Goal: Task Accomplishment & Management: Manage account settings

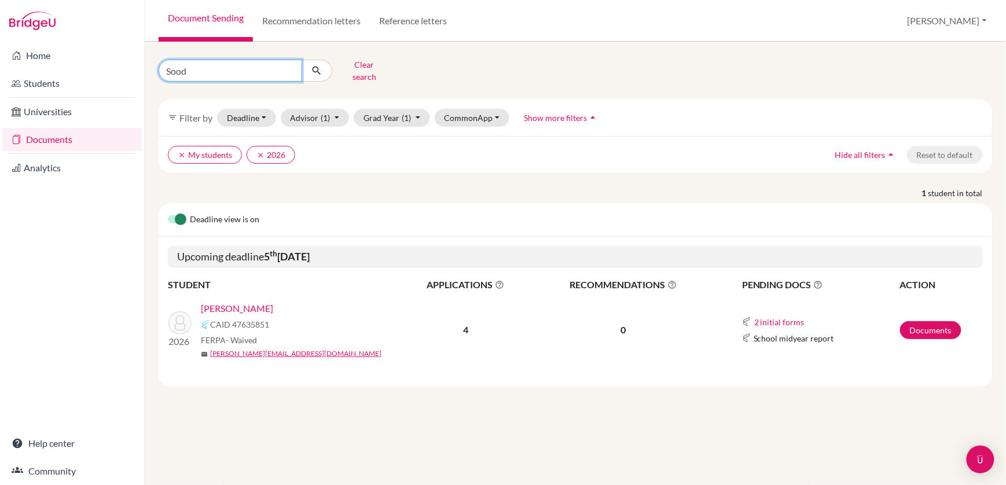
click at [211, 76] on input "Sood" at bounding box center [231, 71] width 144 height 22
type input "S"
click at [317, 67] on icon "submit" at bounding box center [317, 71] width 12 height 12
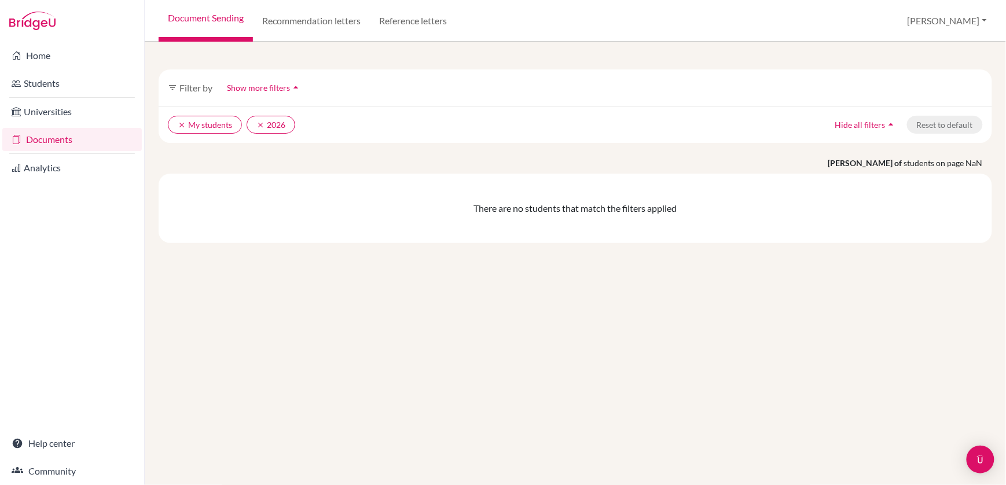
click at [255, 89] on span "Show more filters" at bounding box center [258, 88] width 63 height 10
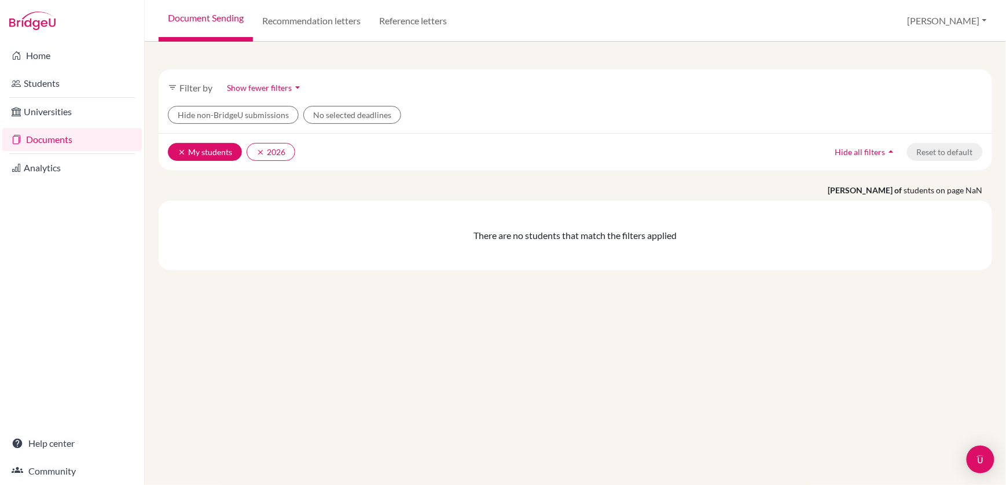
click at [203, 156] on button "clear My students" at bounding box center [205, 152] width 74 height 18
click at [51, 83] on link "Students" at bounding box center [72, 83] width 140 height 23
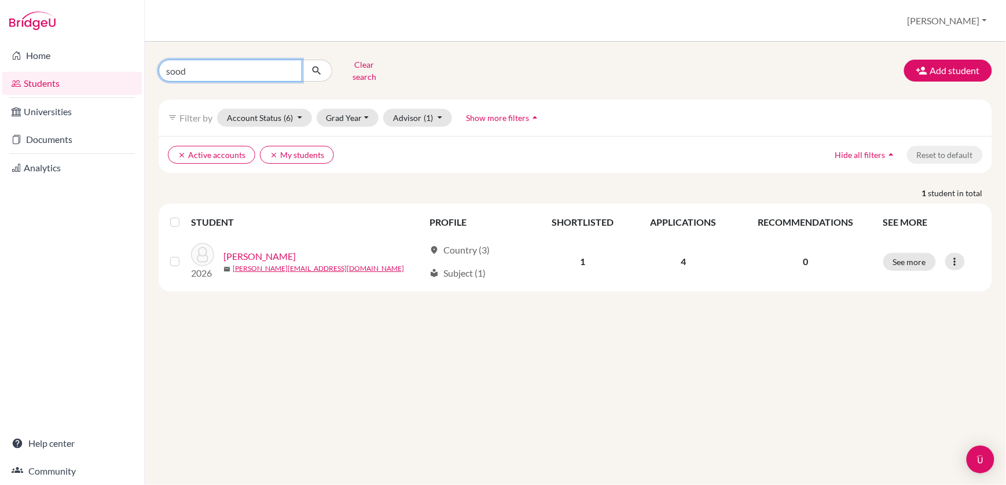
click at [204, 63] on input "sood" at bounding box center [231, 71] width 144 height 22
click at [186, 70] on input "sood" at bounding box center [231, 71] width 144 height 22
type input "s"
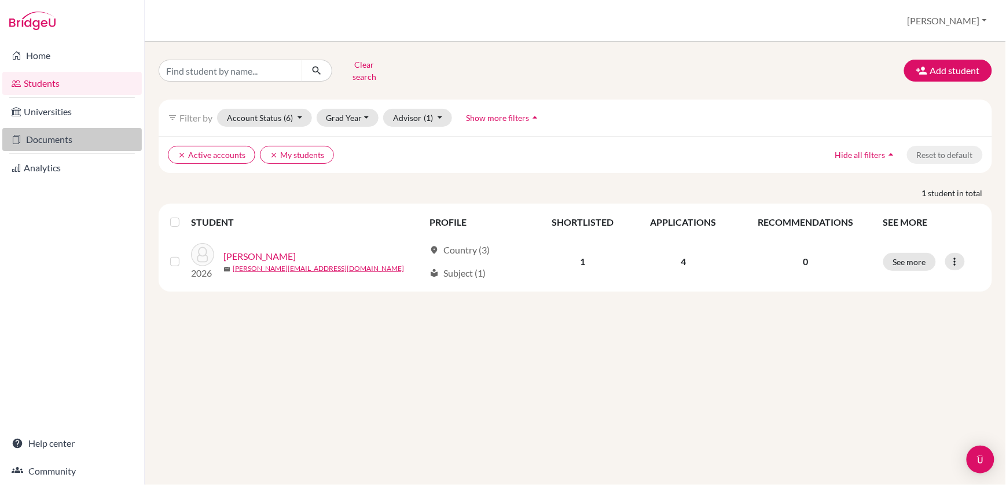
click at [27, 140] on link "Documents" at bounding box center [72, 139] width 140 height 23
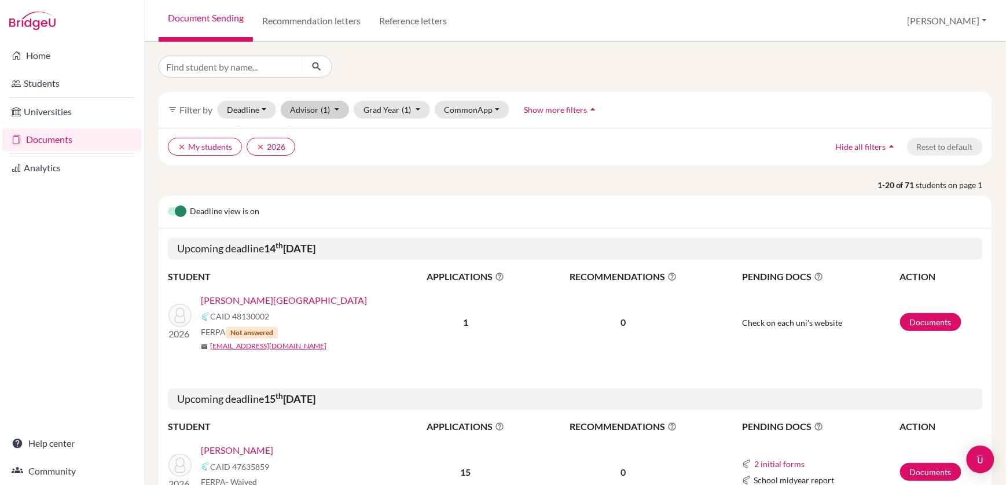
click at [316, 111] on button "Advisor (1)" at bounding box center [315, 110] width 69 height 18
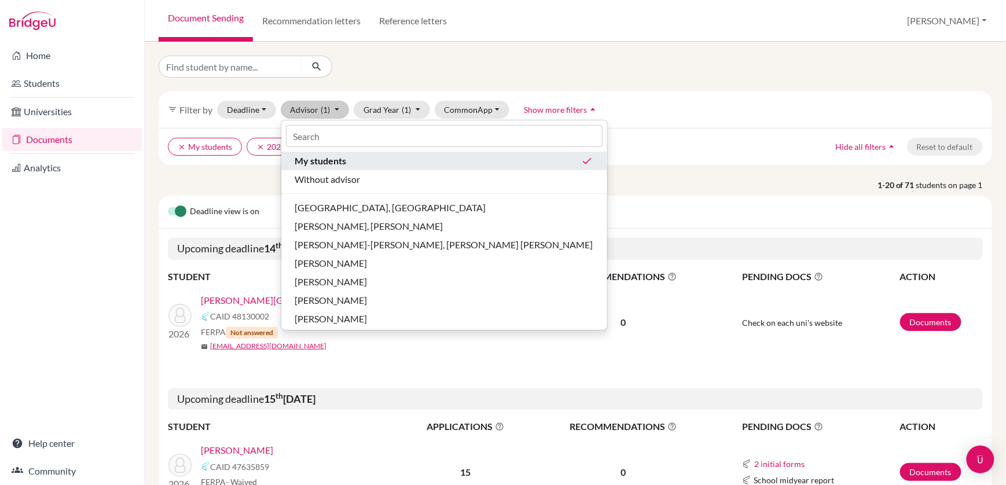
click at [320, 163] on span "My students" at bounding box center [321, 161] width 52 height 14
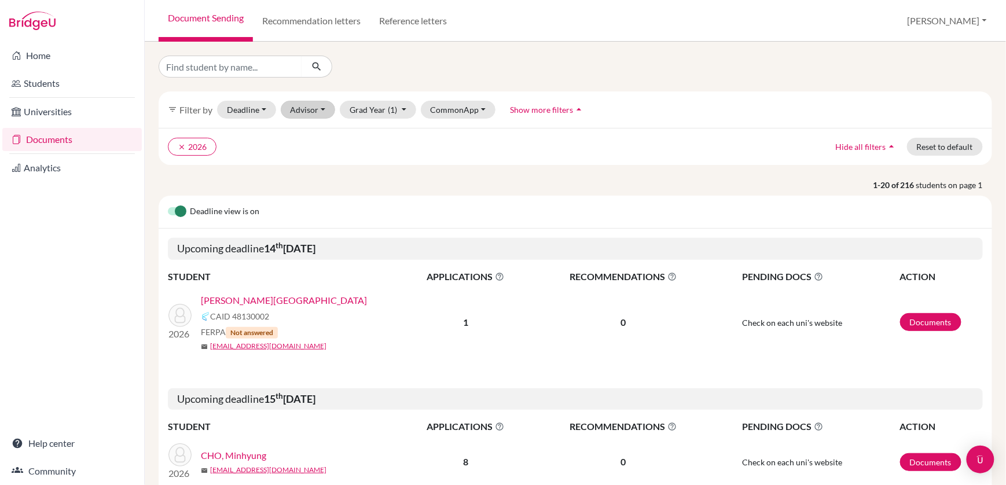
click at [313, 105] on button "Advisor" at bounding box center [308, 110] width 55 height 18
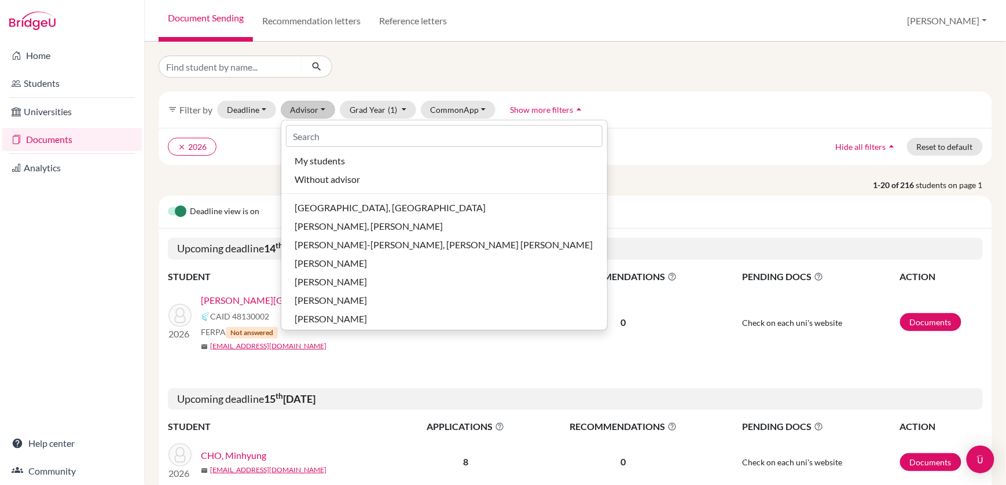
click at [313, 160] on span "My students" at bounding box center [320, 161] width 50 height 14
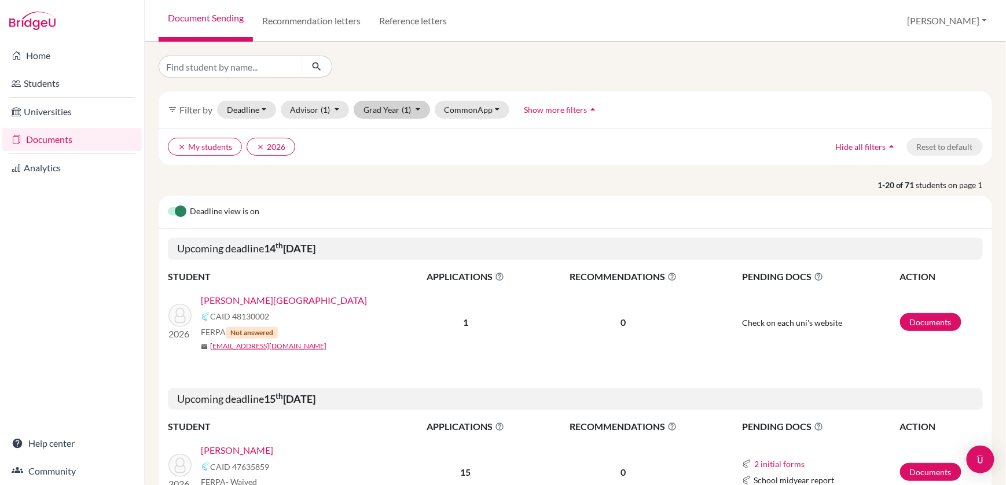
click at [381, 105] on button "Grad Year (1)" at bounding box center [392, 110] width 76 height 18
click at [500, 184] on p "1-20 of 71 students on page 1" at bounding box center [575, 185] width 851 height 12
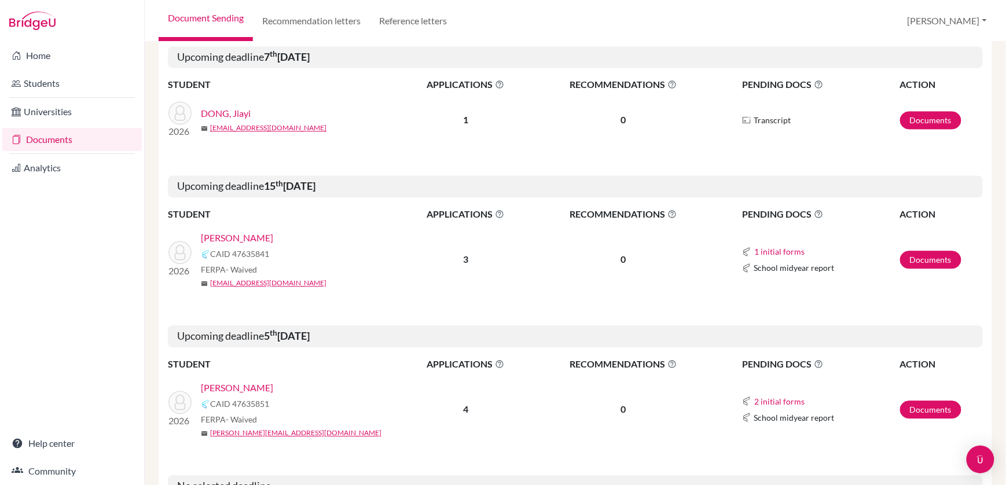
scroll to position [809, 0]
click at [221, 380] on link "SOOD, Ariana" at bounding box center [237, 387] width 72 height 14
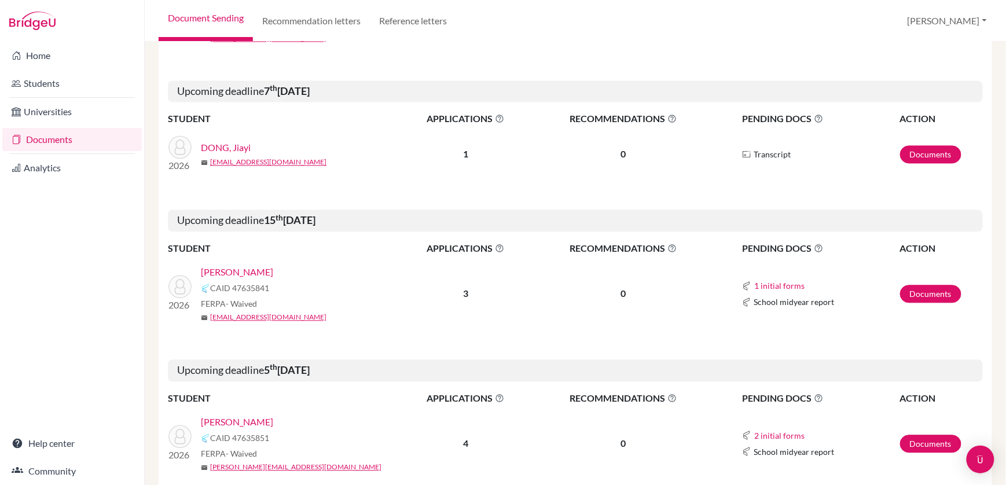
scroll to position [717, 0]
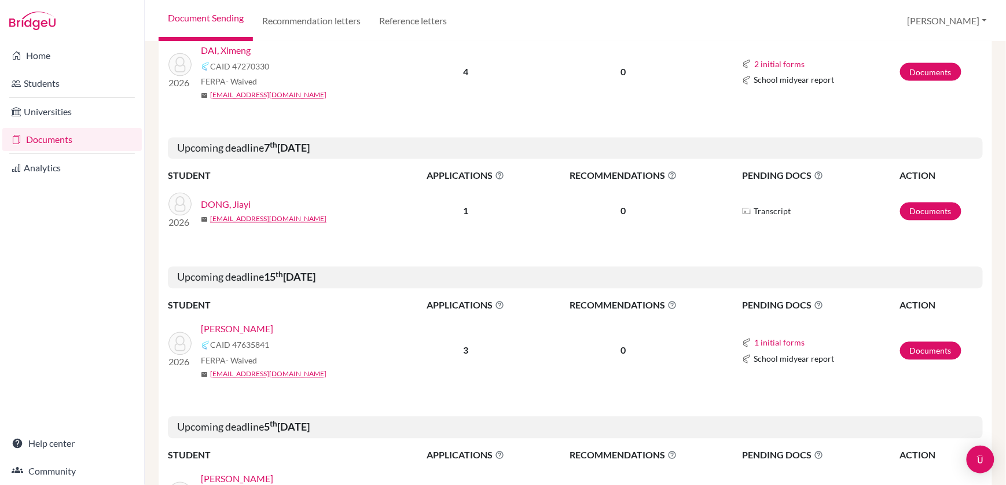
click at [236, 198] on link "DONG, Jiayi" at bounding box center [226, 205] width 50 height 14
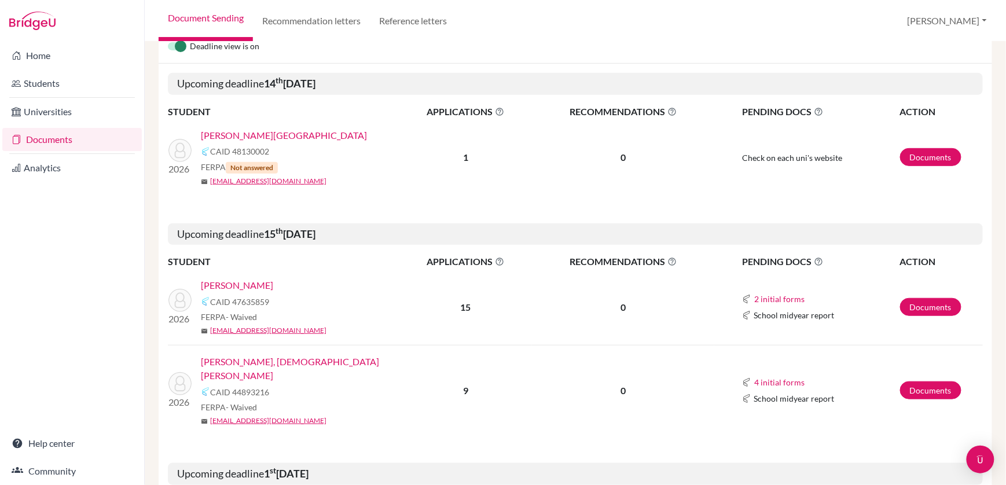
scroll to position [174, 0]
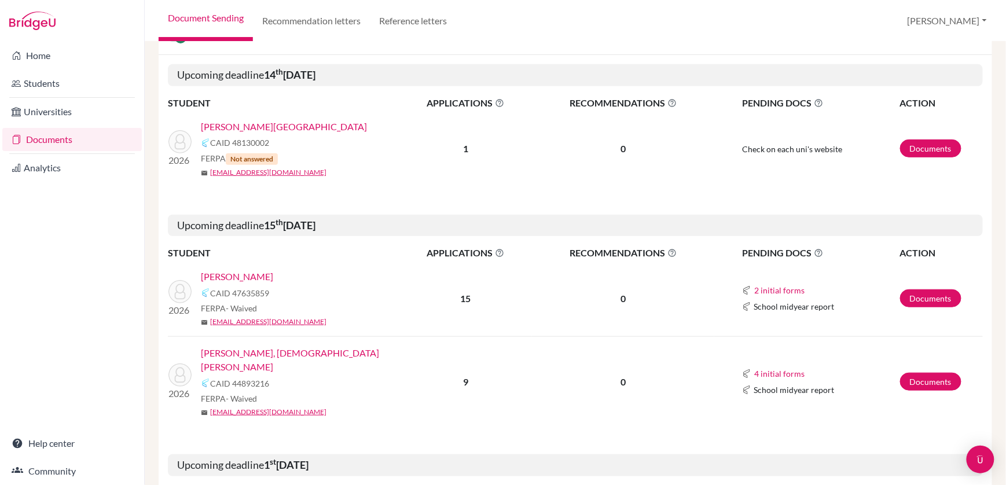
click at [235, 278] on link "KOHLI, Devansh" at bounding box center [237, 277] width 72 height 14
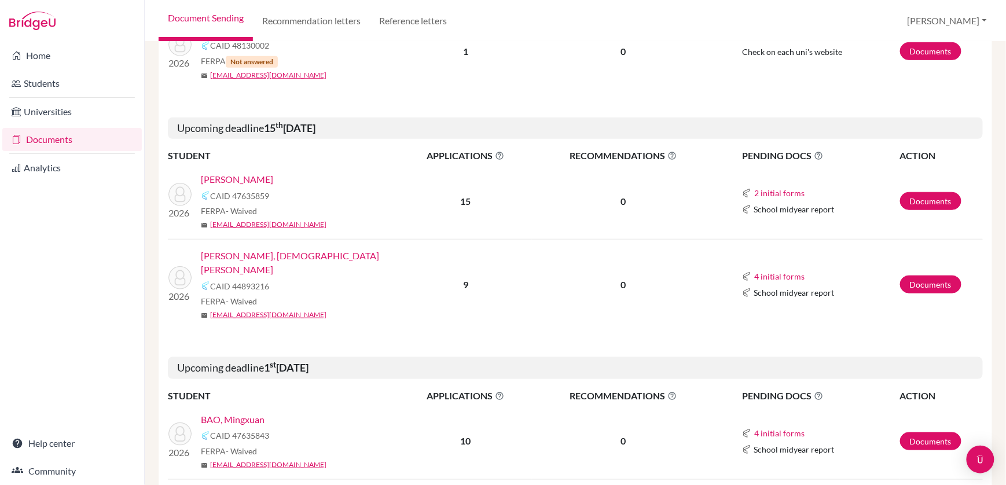
scroll to position [273, 0]
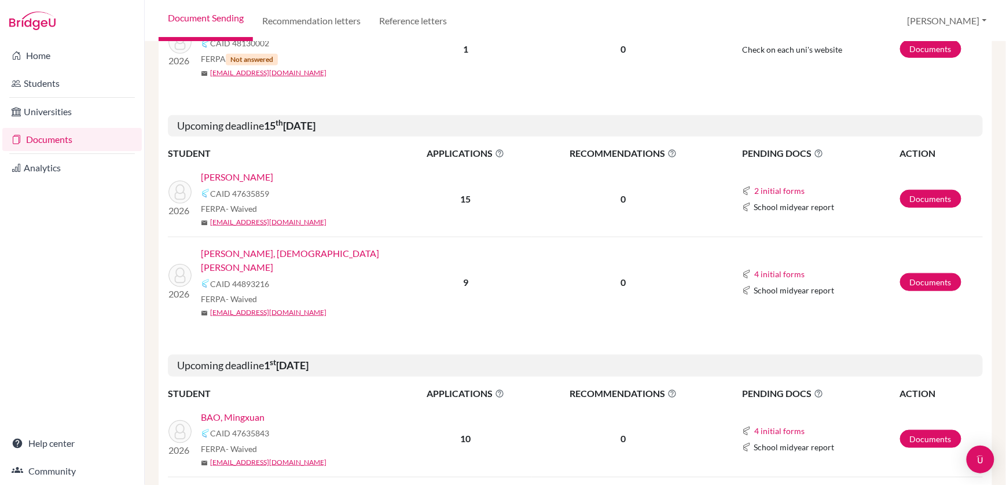
click at [287, 247] on link "UPPALAPATI, Samhita Savitri" at bounding box center [304, 261] width 207 height 28
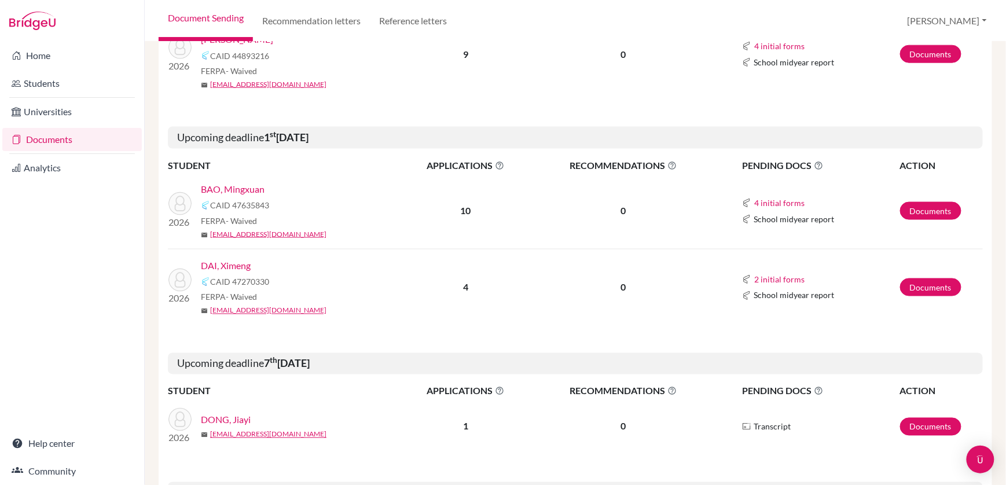
scroll to position [519, 0]
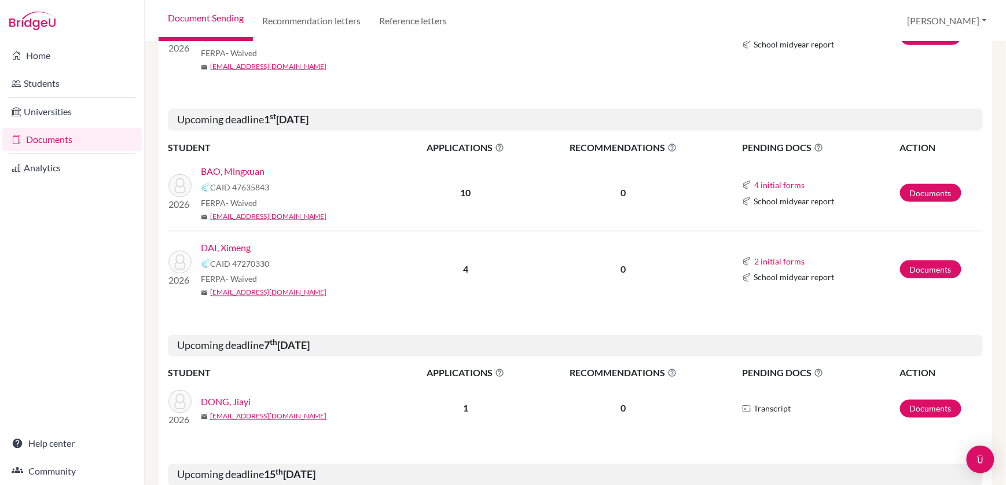
click at [228, 241] on link "DAI, Ximeng" at bounding box center [226, 248] width 50 height 14
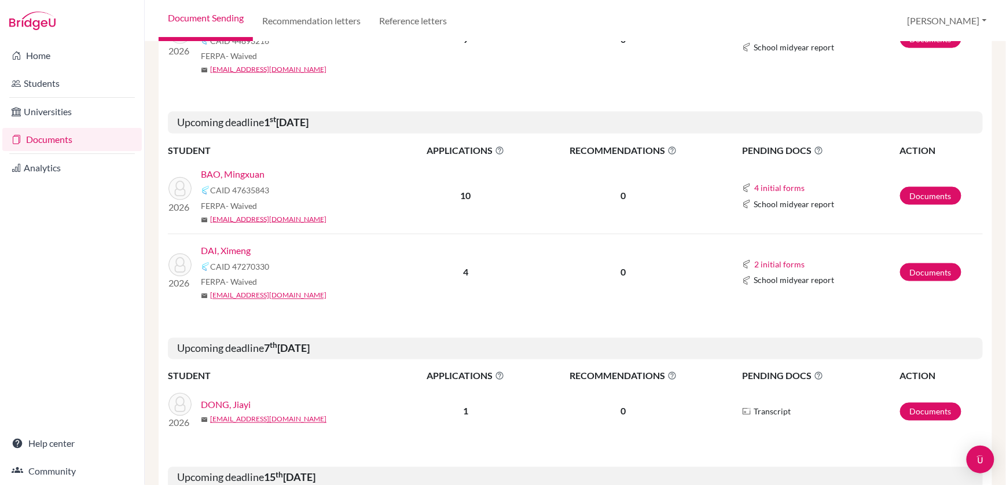
click at [255, 167] on link "BAO, Mingxuan" at bounding box center [233, 174] width 64 height 14
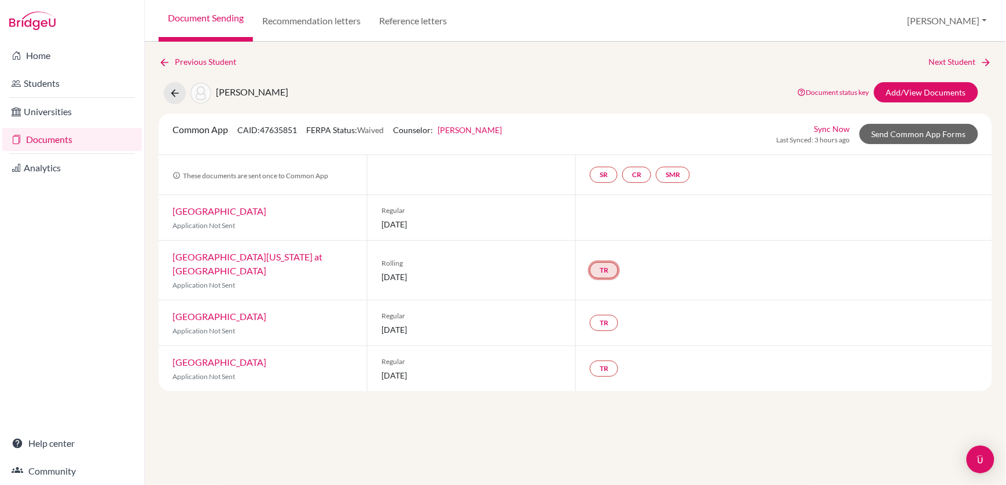
click at [606, 263] on link "TR" at bounding box center [604, 270] width 28 height 16
click at [570, 396] on div "Previous Student Next Student SOOD, Ariana Document status key TR Requirement. …" at bounding box center [575, 263] width 861 height 443
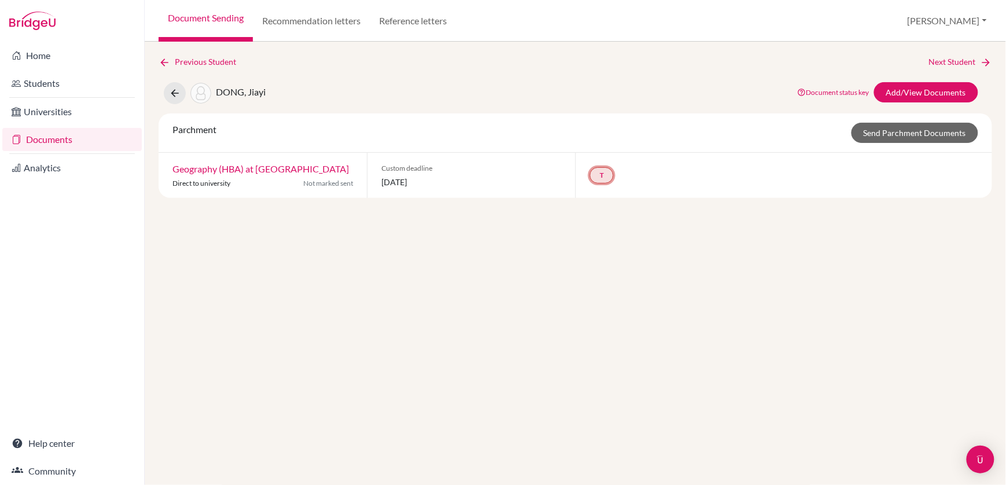
click at [604, 172] on link "T" at bounding box center [602, 175] width 24 height 16
click at [537, 225] on div "Previous Student Next Student DONG, Jiayi Document status key TR Requirement. D…" at bounding box center [575, 263] width 861 height 443
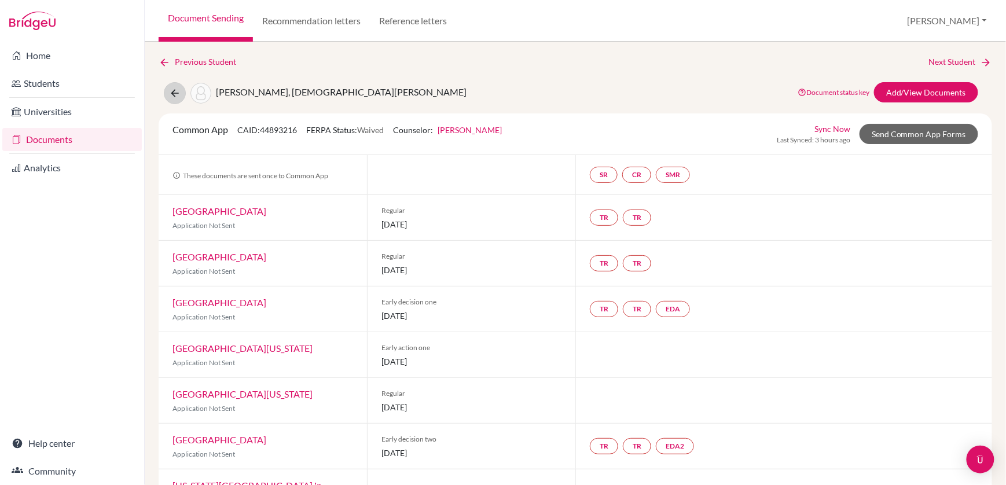
click at [170, 93] on icon at bounding box center [175, 93] width 12 height 12
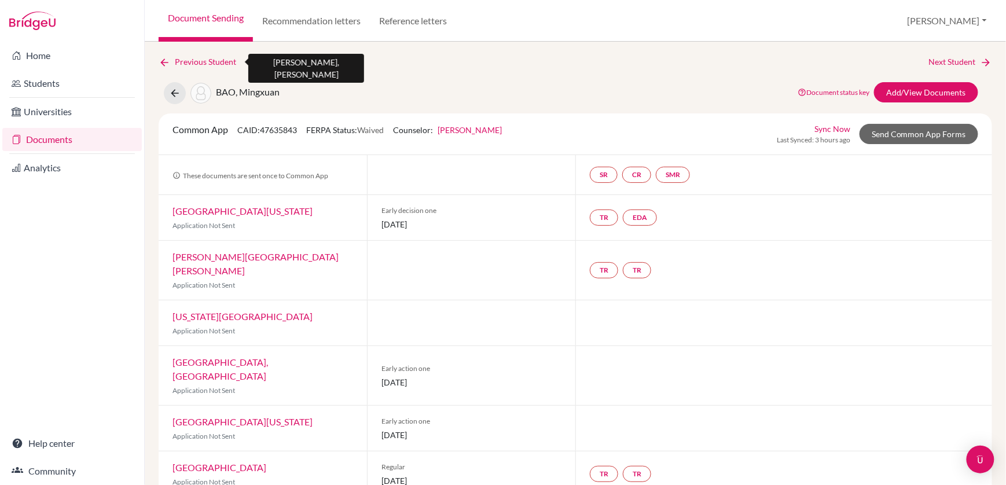
click at [177, 63] on link "Previous Student" at bounding box center [202, 62] width 87 height 13
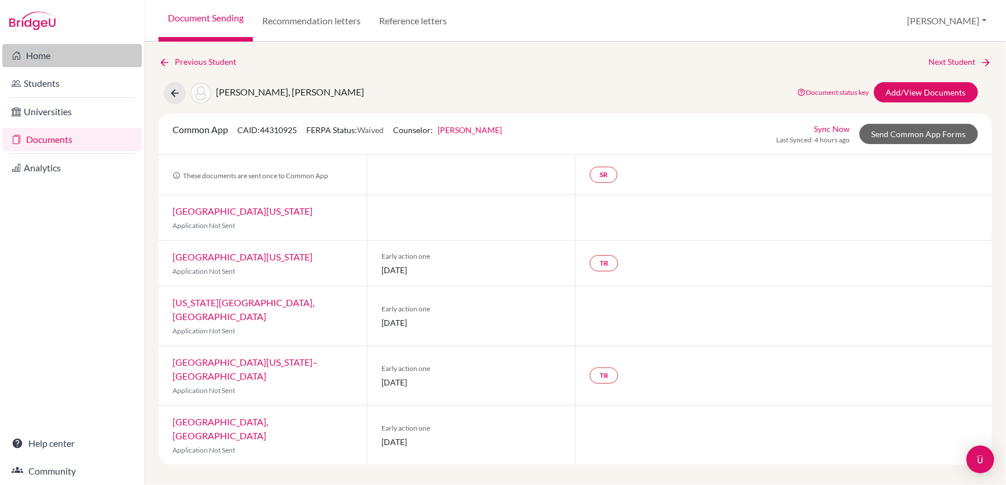
click at [42, 51] on link "Home" at bounding box center [72, 55] width 140 height 23
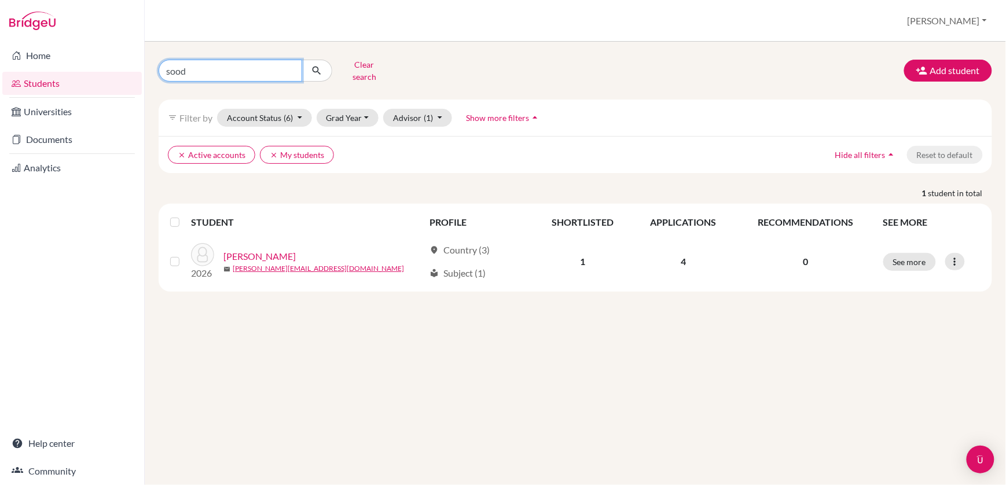
click at [204, 67] on input "sood" at bounding box center [231, 71] width 144 height 22
type input "s"
type input "JHA"
click at [317, 70] on button "submit" at bounding box center [317, 71] width 31 height 22
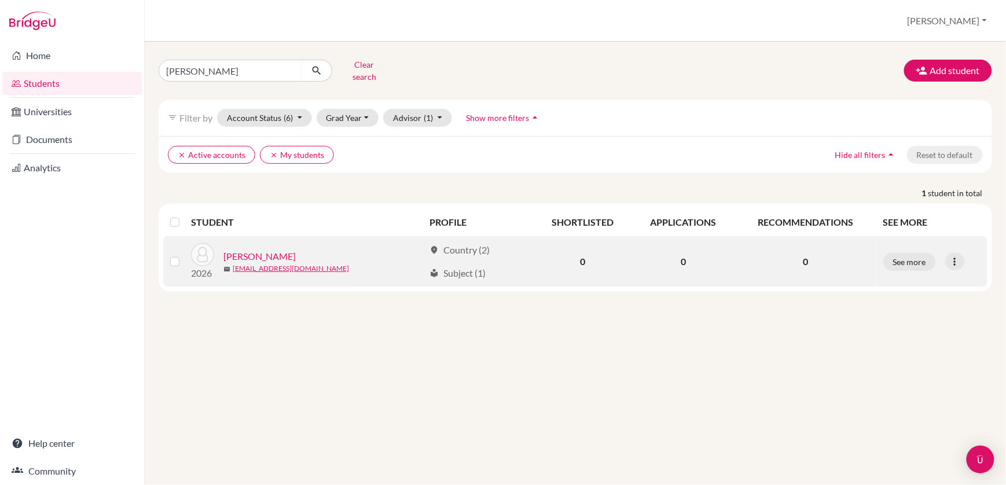
click at [235, 253] on link "JHA, Aaryan" at bounding box center [259, 257] width 72 height 14
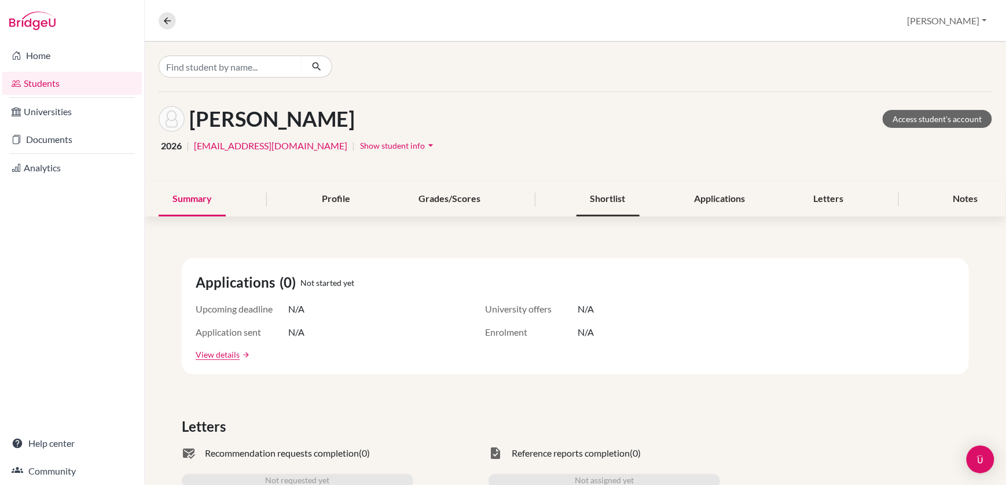
click at [617, 200] on div "Shortlist" at bounding box center [608, 199] width 63 height 34
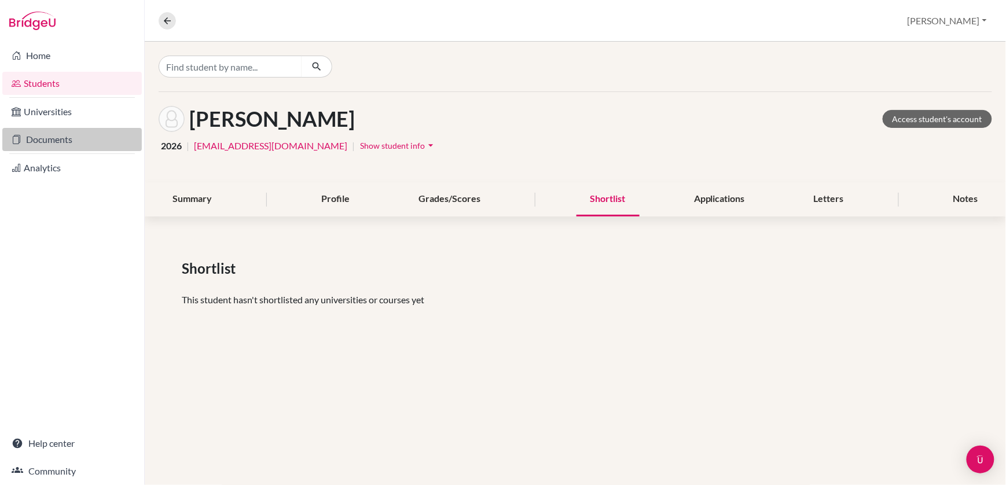
click at [65, 146] on link "Documents" at bounding box center [72, 139] width 140 height 23
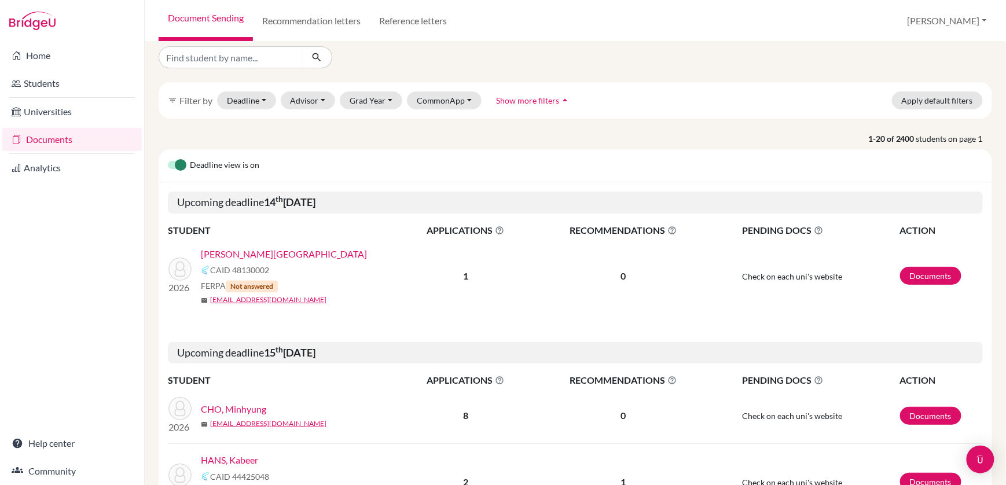
scroll to position [12, 0]
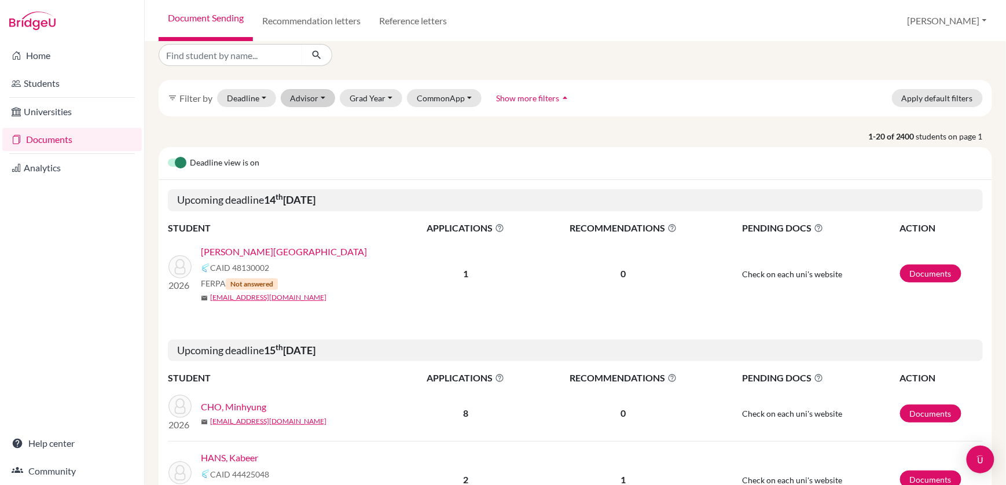
click at [306, 102] on button "Advisor" at bounding box center [308, 98] width 55 height 18
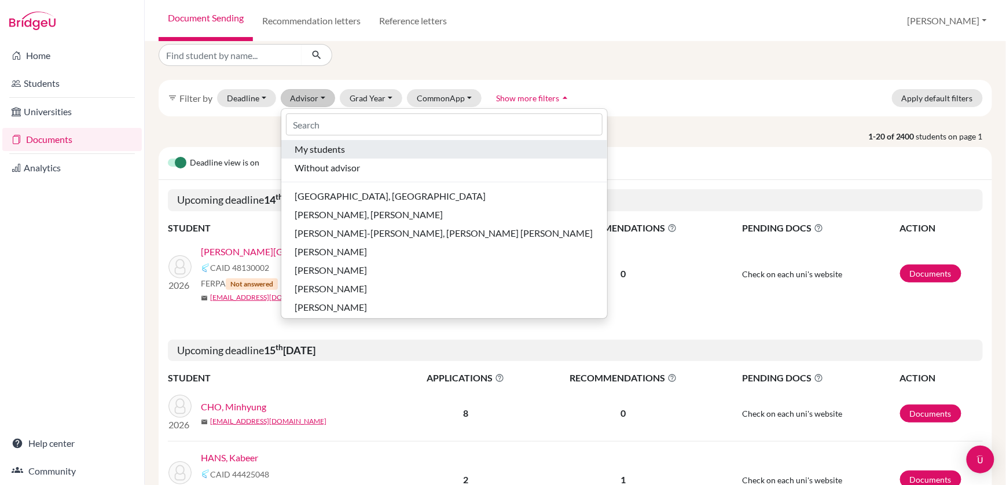
click at [308, 151] on span "My students" at bounding box center [320, 149] width 50 height 14
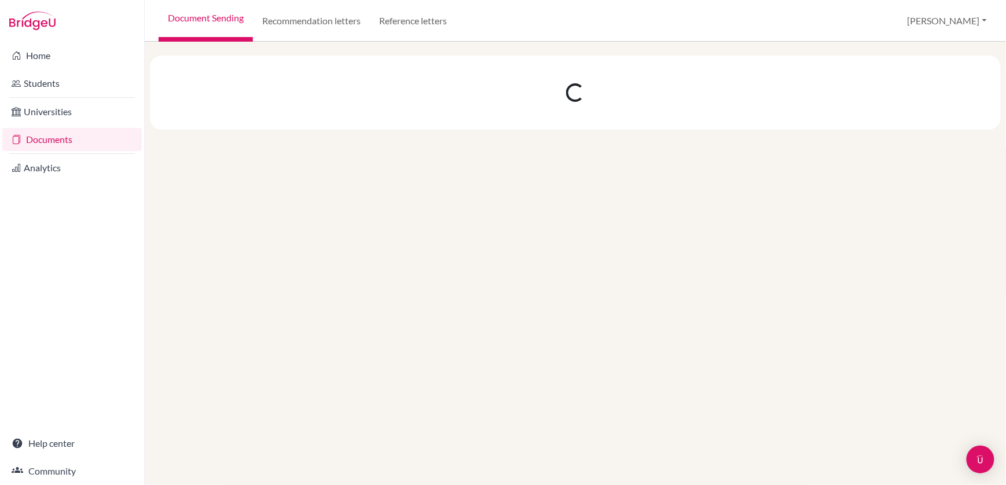
scroll to position [0, 0]
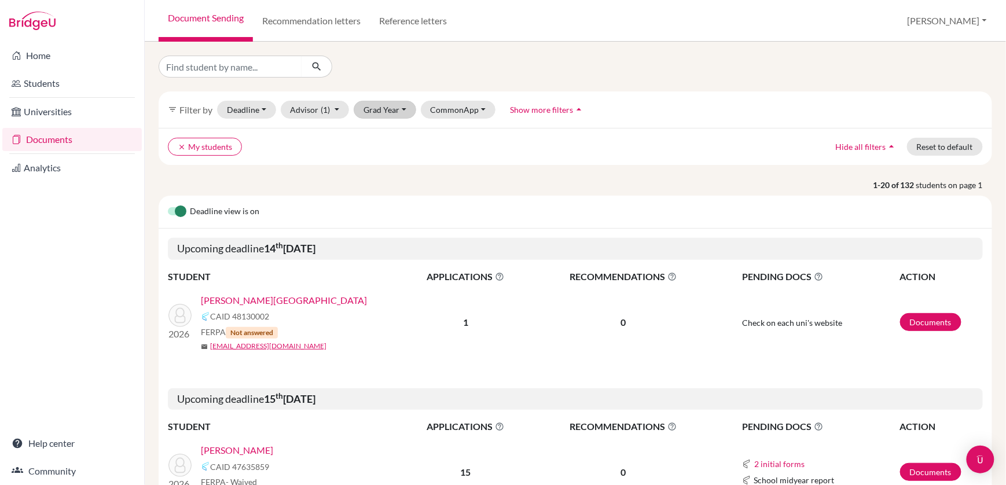
click at [377, 112] on button "Grad Year" at bounding box center [385, 110] width 63 height 18
click at [379, 191] on span "2026" at bounding box center [378, 190] width 21 height 14
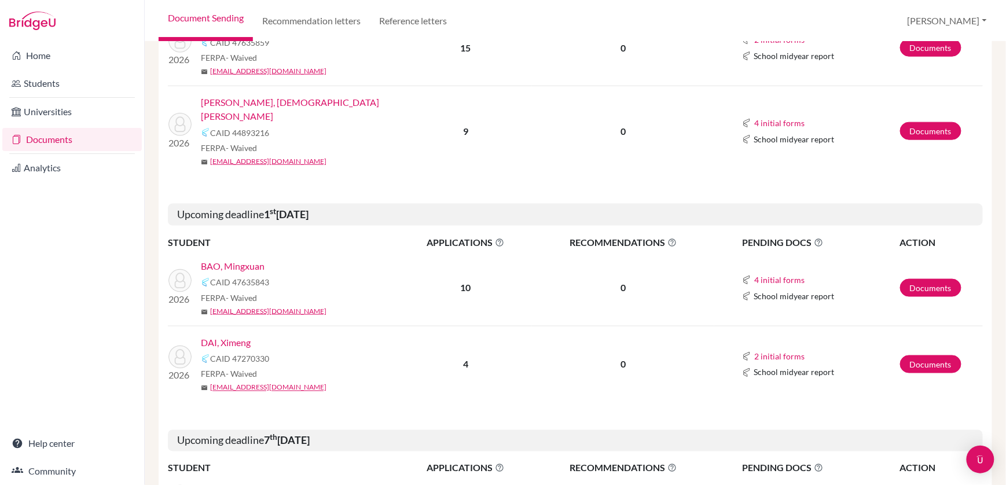
scroll to position [429, 0]
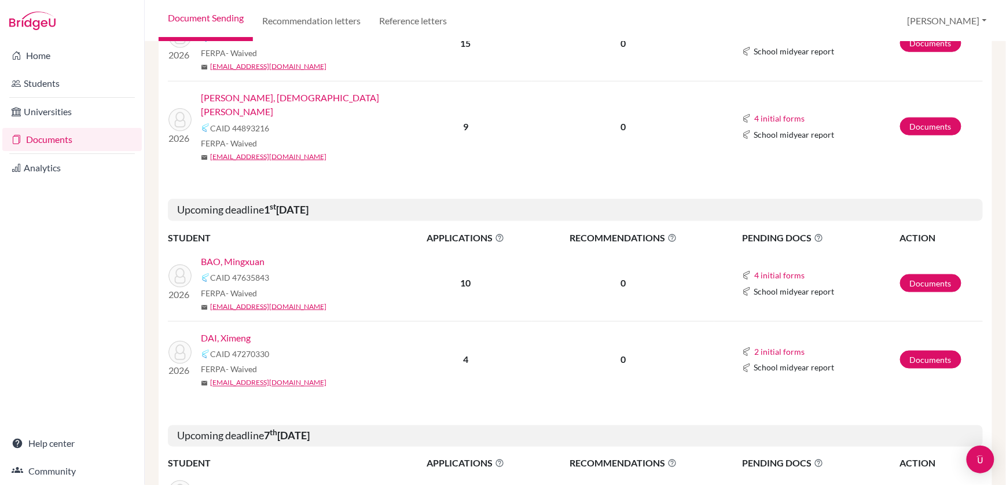
click at [251, 255] on link "BAO, Mingxuan" at bounding box center [233, 262] width 64 height 14
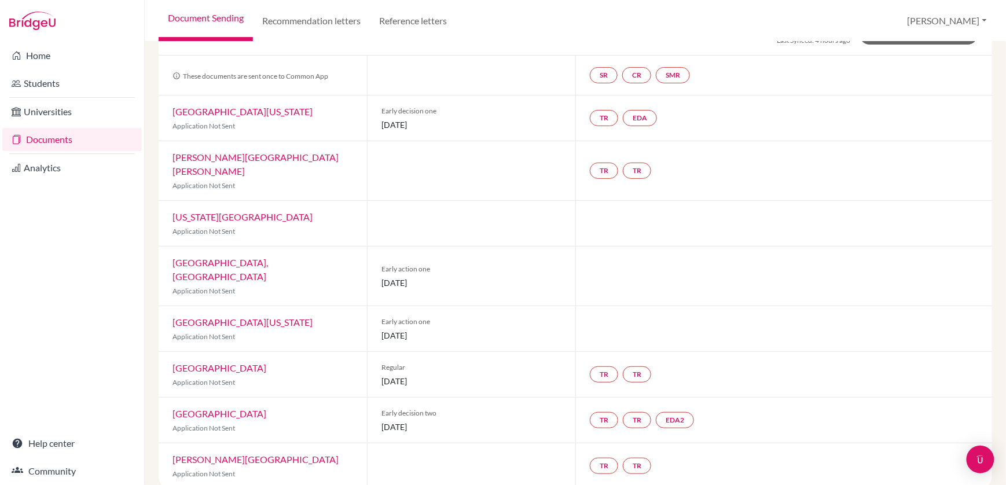
scroll to position [98, 0]
click at [209, 410] on link "[GEOGRAPHIC_DATA]" at bounding box center [220, 415] width 94 height 11
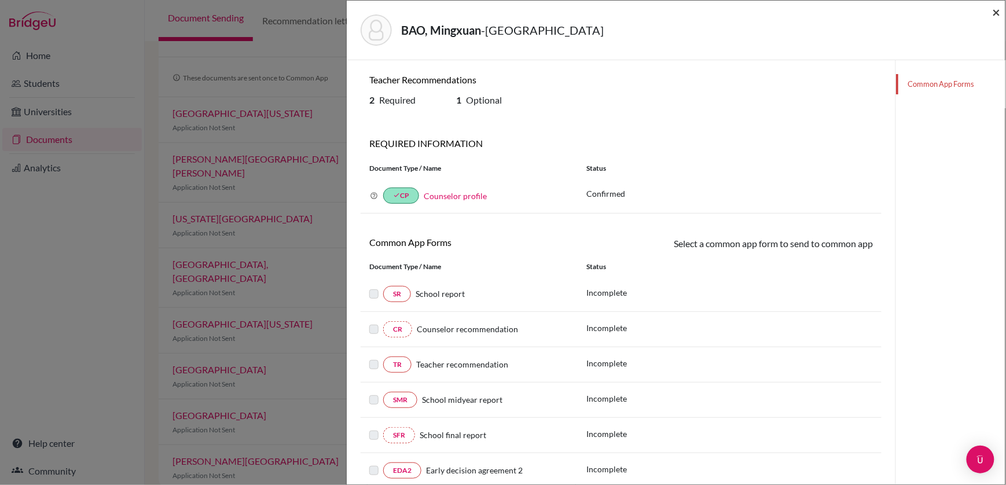
click at [999, 15] on span "×" at bounding box center [997, 11] width 8 height 17
